Goal: Task Accomplishment & Management: Use online tool/utility

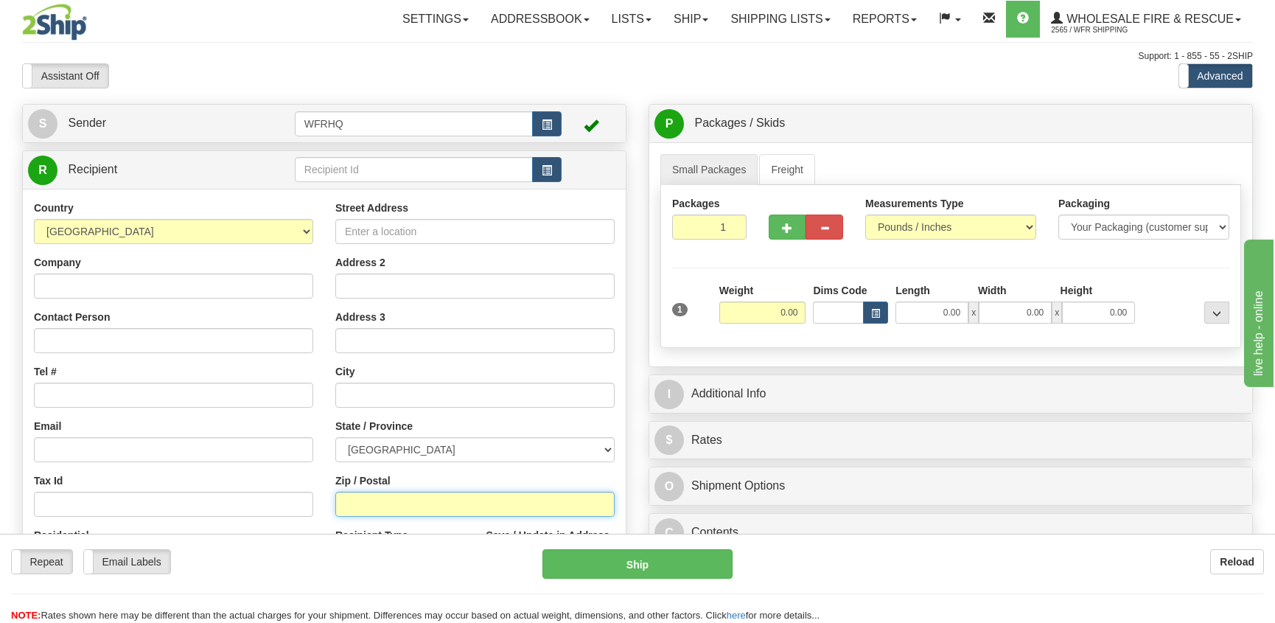
click at [360, 503] on input "Zip / Postal" at bounding box center [474, 504] width 279 height 25
type input "x0e0n0"
type input "FORT [PERSON_NAME]"
select select "NT"
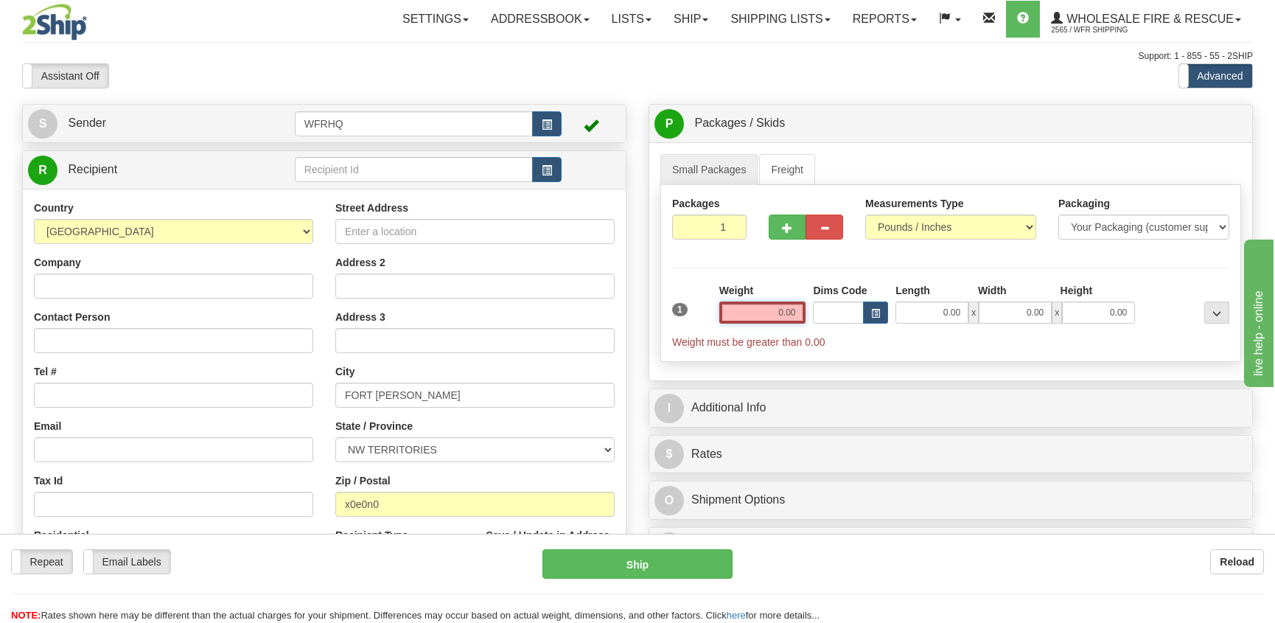
click at [780, 307] on input "0.00" at bounding box center [762, 312] width 87 height 22
type input "13.00"
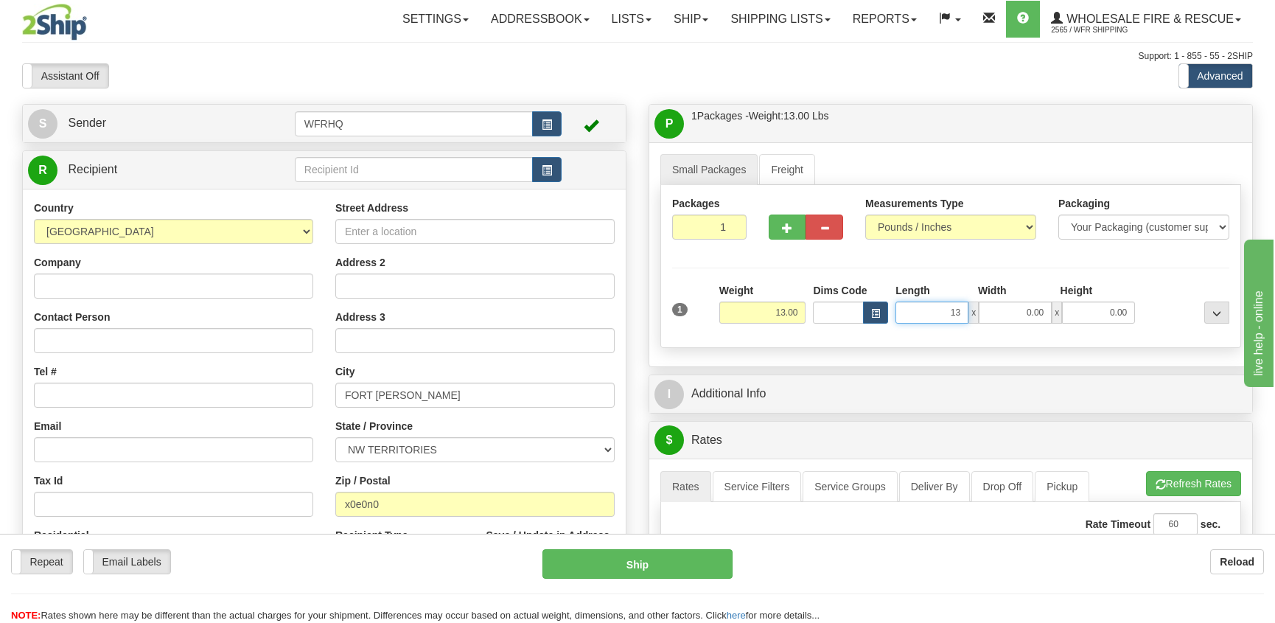
type input "13.00"
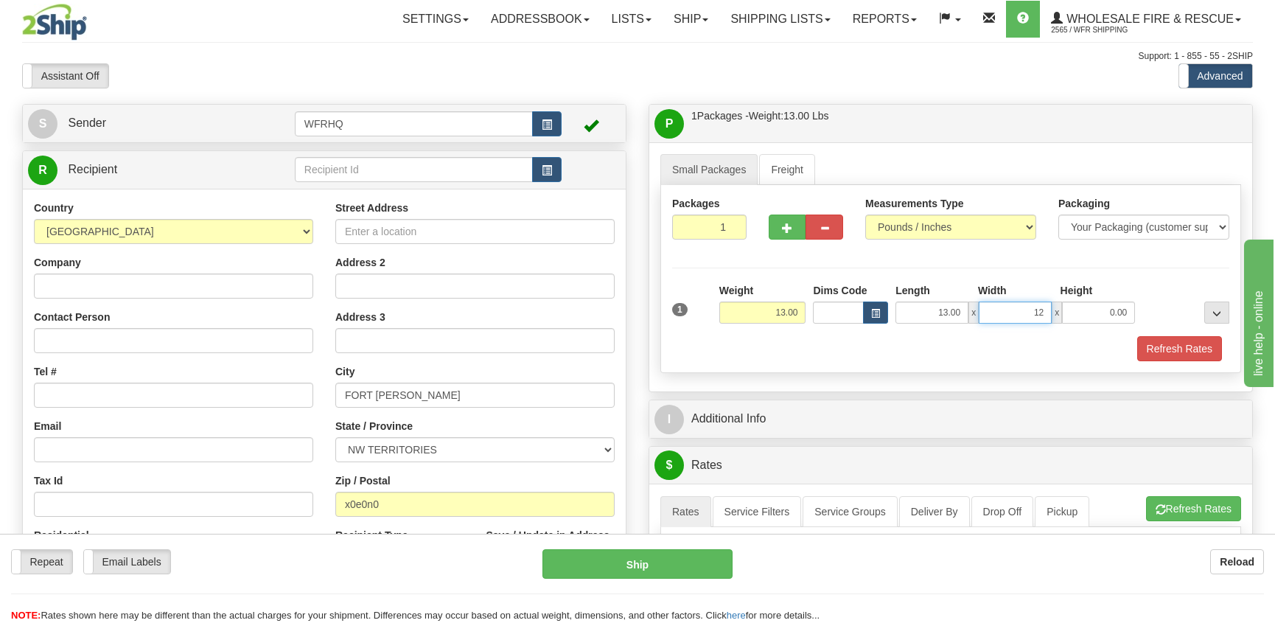
type input "12.00"
type input "33.00"
drag, startPoint x: 1189, startPoint y: 506, endPoint x: 1184, endPoint y: 499, distance: 8.6
click at [1187, 502] on button "Refresh Rates" at bounding box center [1193, 508] width 95 height 25
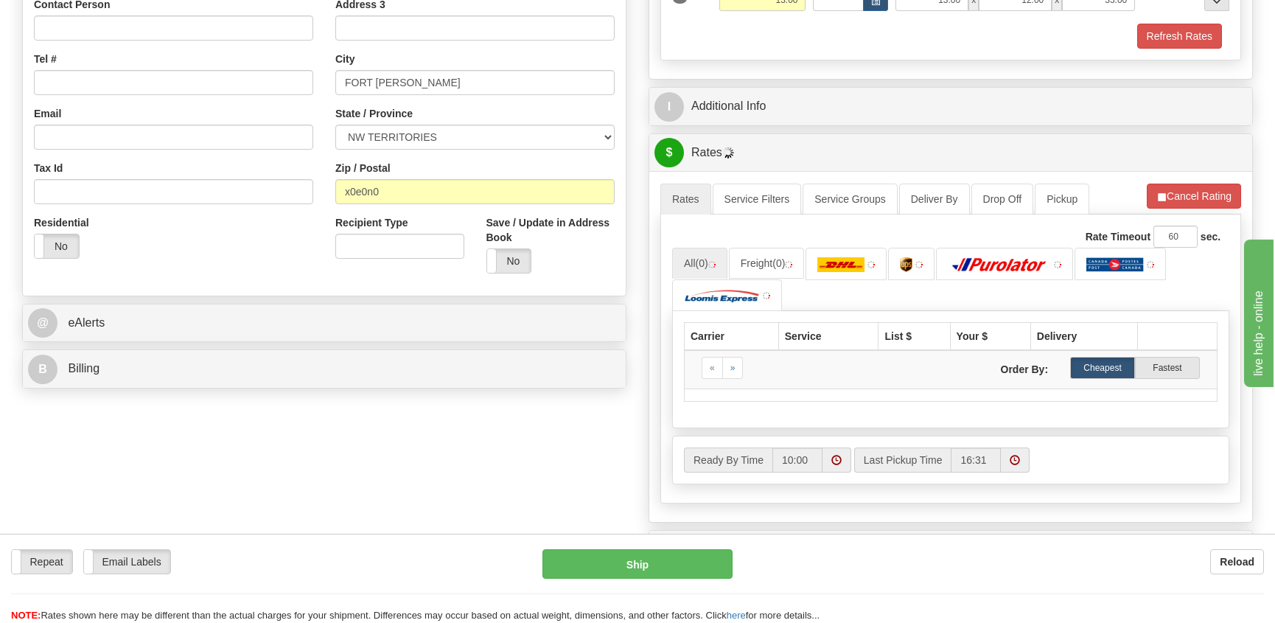
scroll to position [368, 0]
